Goal: Use online tool/utility: Utilize a website feature to perform a specific function

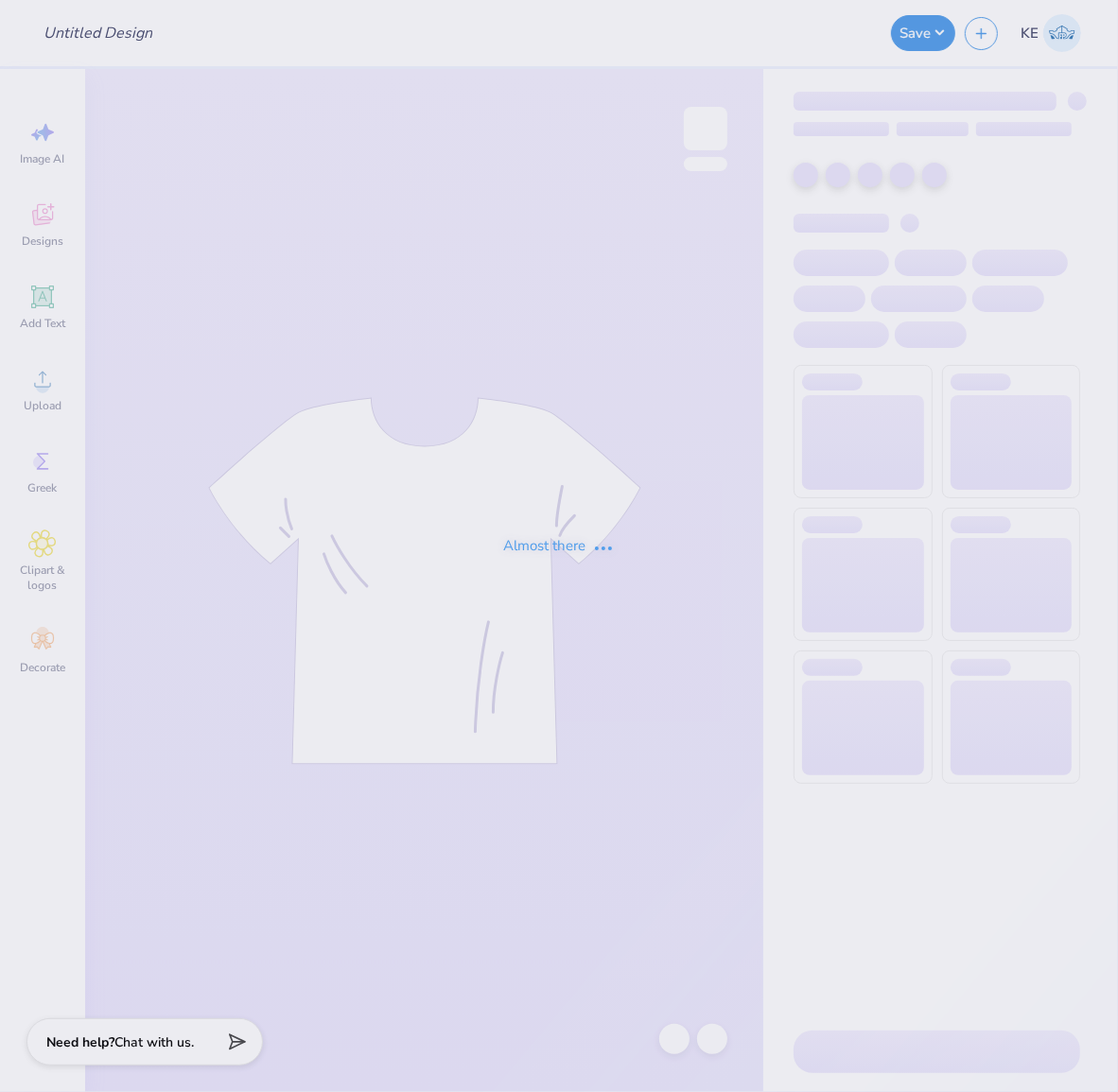
type input "[GEOGRAPHIC_DATA] : [PERSON_NAME]"
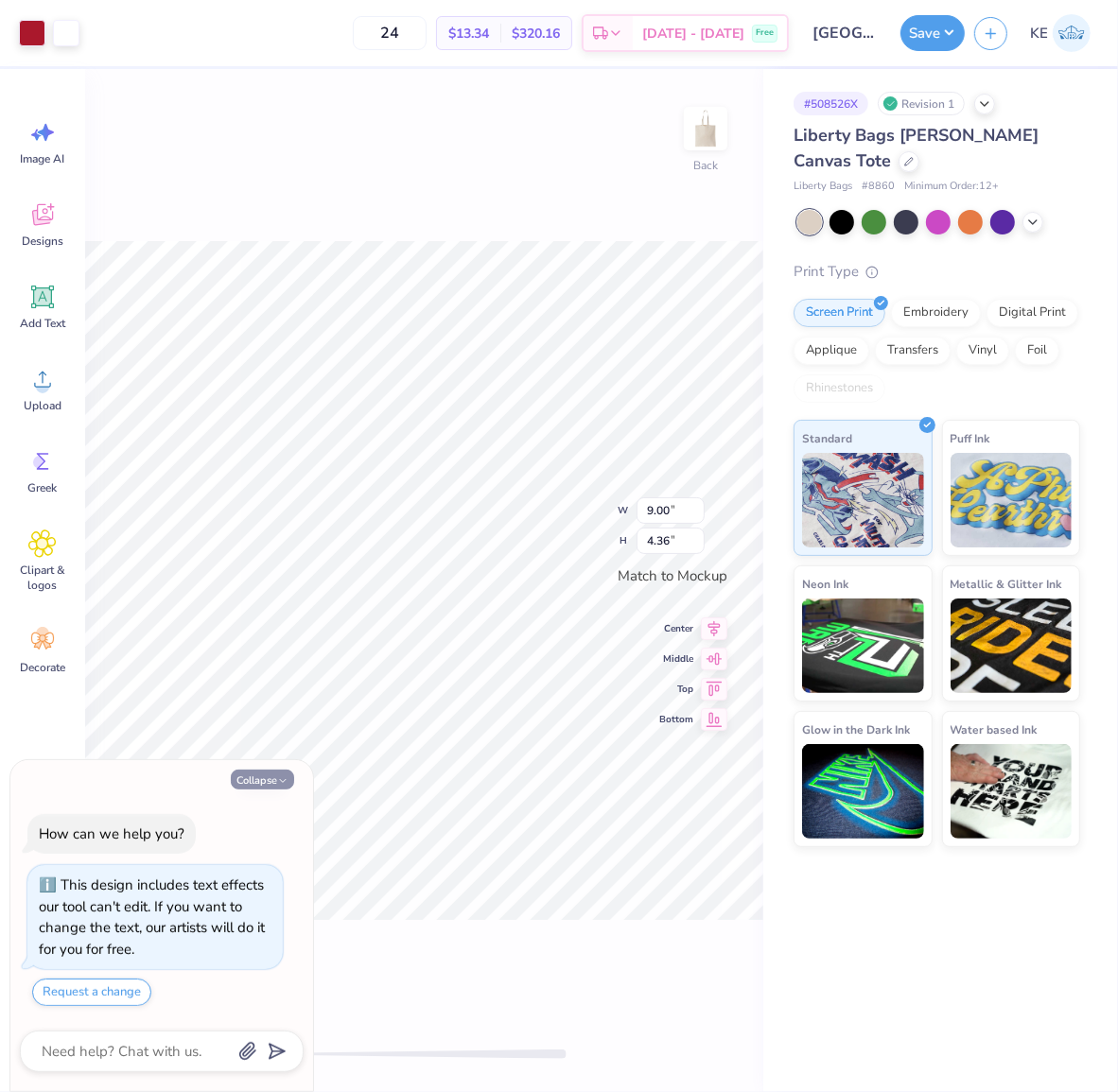
click at [249, 779] on button "Collapse" at bounding box center [262, 779] width 63 height 20
type textarea "x"
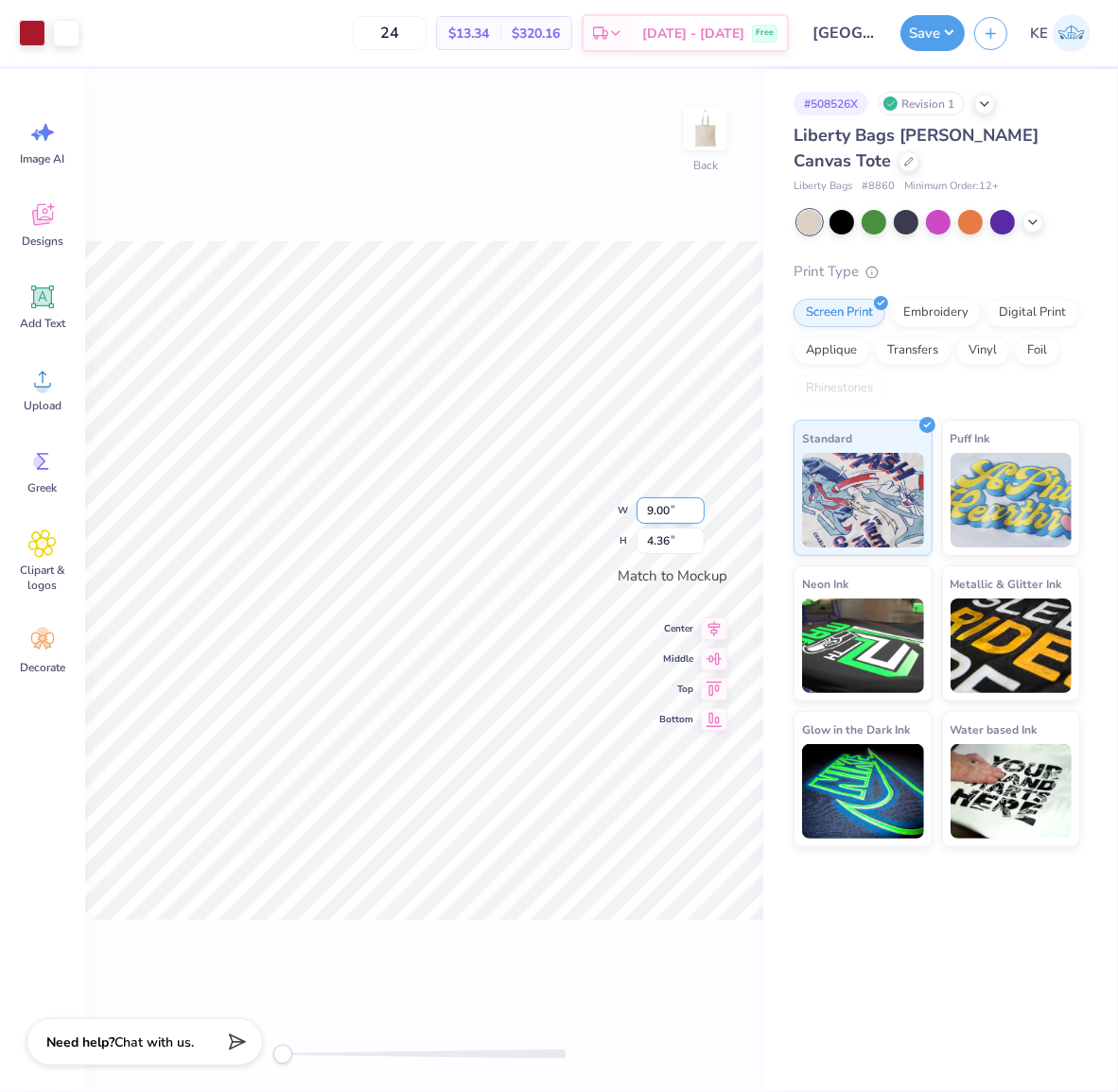
click at [667, 512] on input "9.00" at bounding box center [670, 510] width 68 height 27
type input "10"
type input "4.85"
type input "10.00"
click at [915, 351] on div "Transfers" at bounding box center [913, 348] width 76 height 29
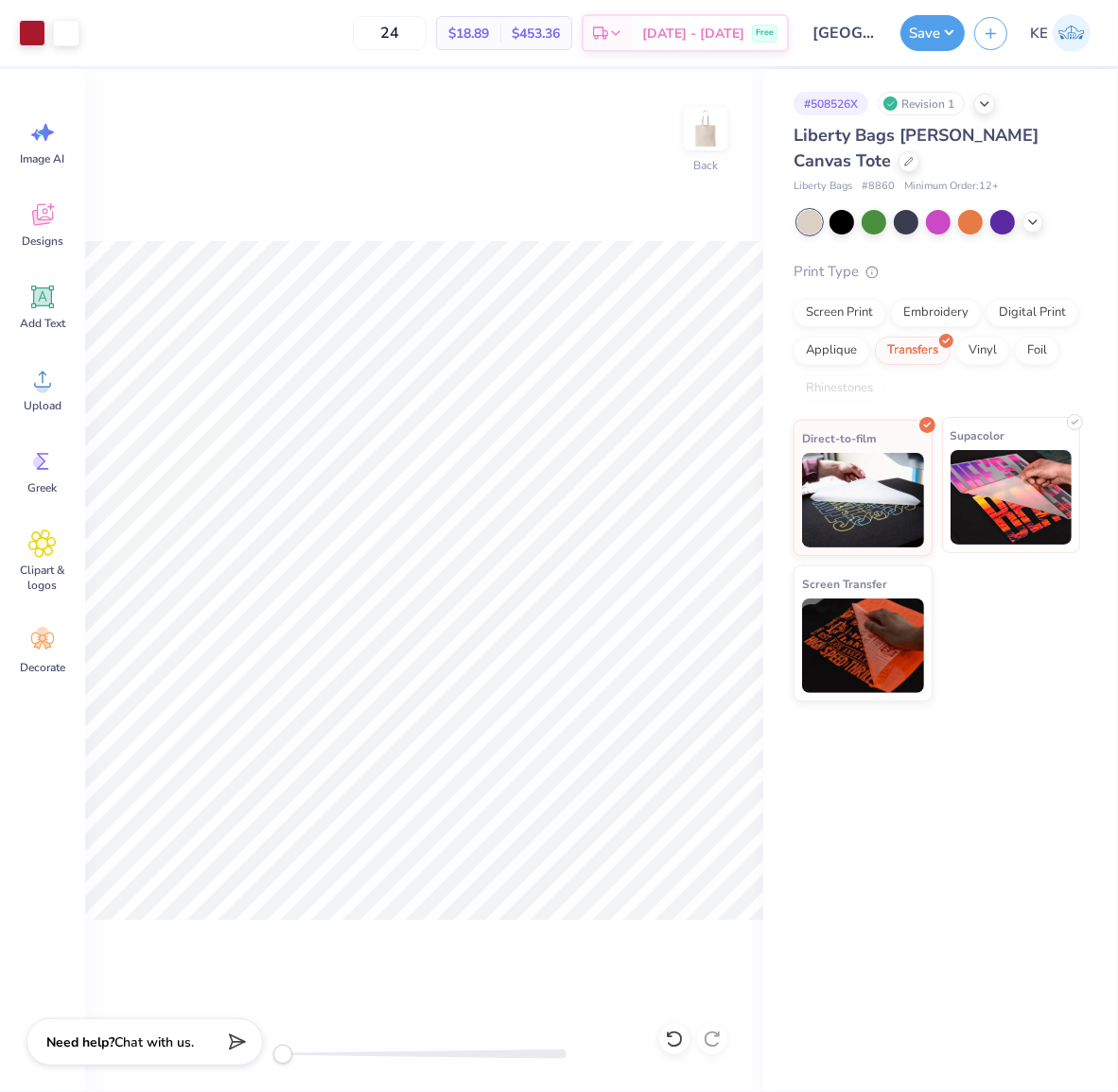
click at [1022, 507] on img at bounding box center [1011, 497] width 122 height 95
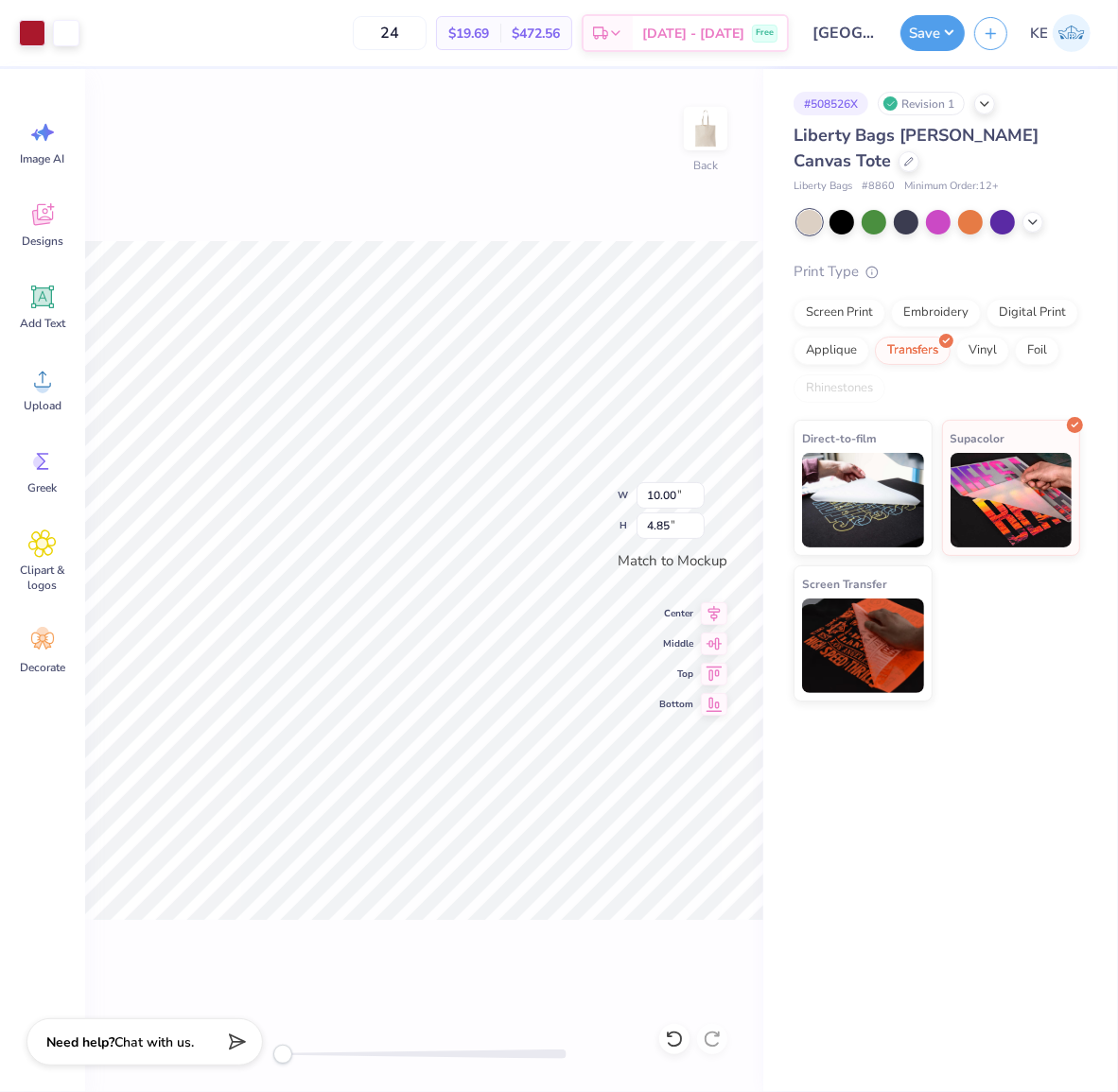
drag, startPoint x: 993, startPoint y: 719, endPoint x: 861, endPoint y: 719, distance: 132.0
click at [993, 719] on div "# 508526X Revision 1 Liberty Bags [PERSON_NAME] Canvas Tote Liberty Bags # 8860…" at bounding box center [940, 581] width 355 height 1023
click at [1011, 659] on div "Direct-to-film Supacolor Screen Transfer" at bounding box center [937, 561] width 287 height 282
click at [844, 313] on div "Screen Print" at bounding box center [840, 310] width 92 height 29
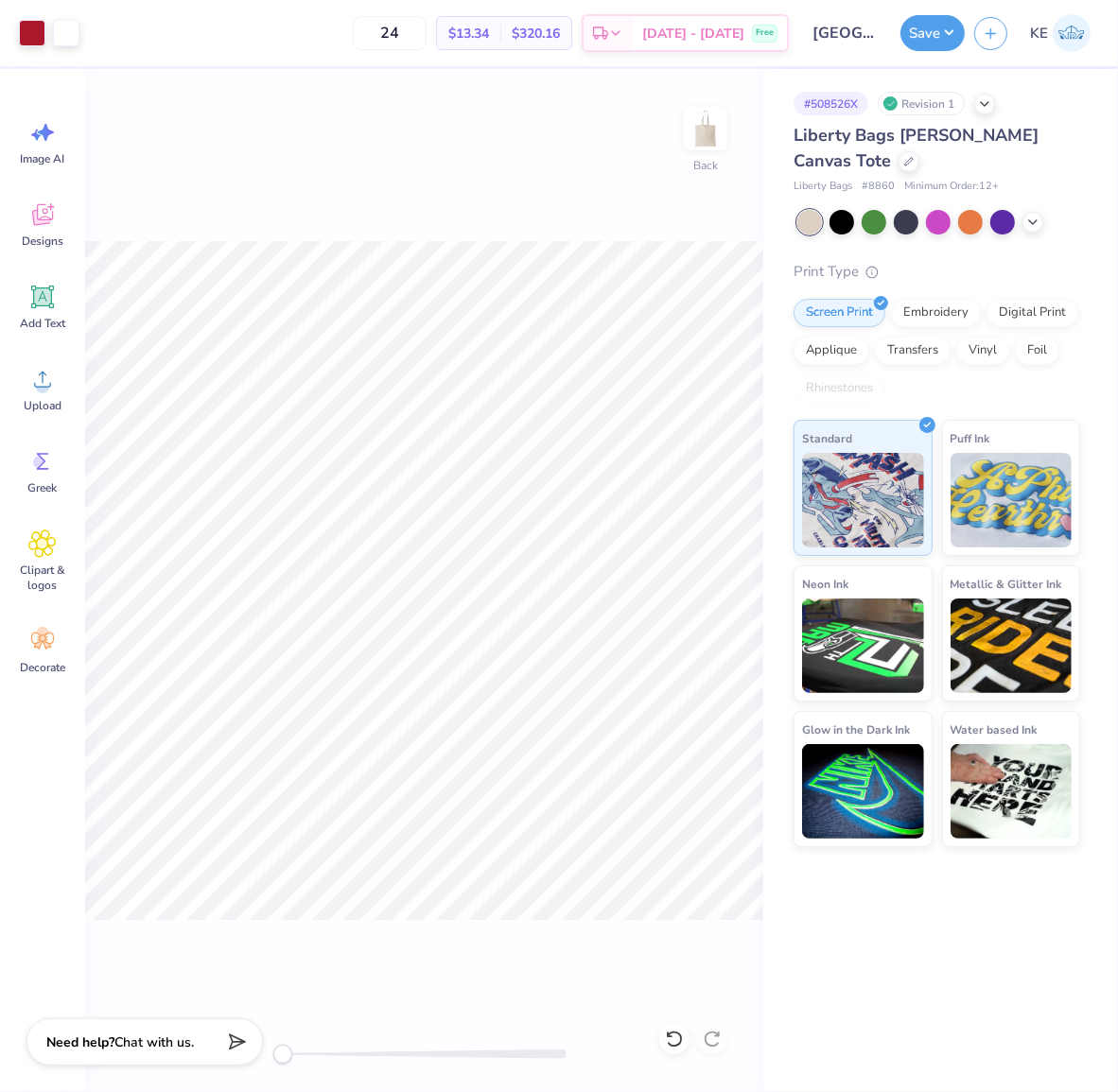
click at [603, 213] on div "Back" at bounding box center [424, 581] width 678 height 1023
